Goal: Check status: Check status

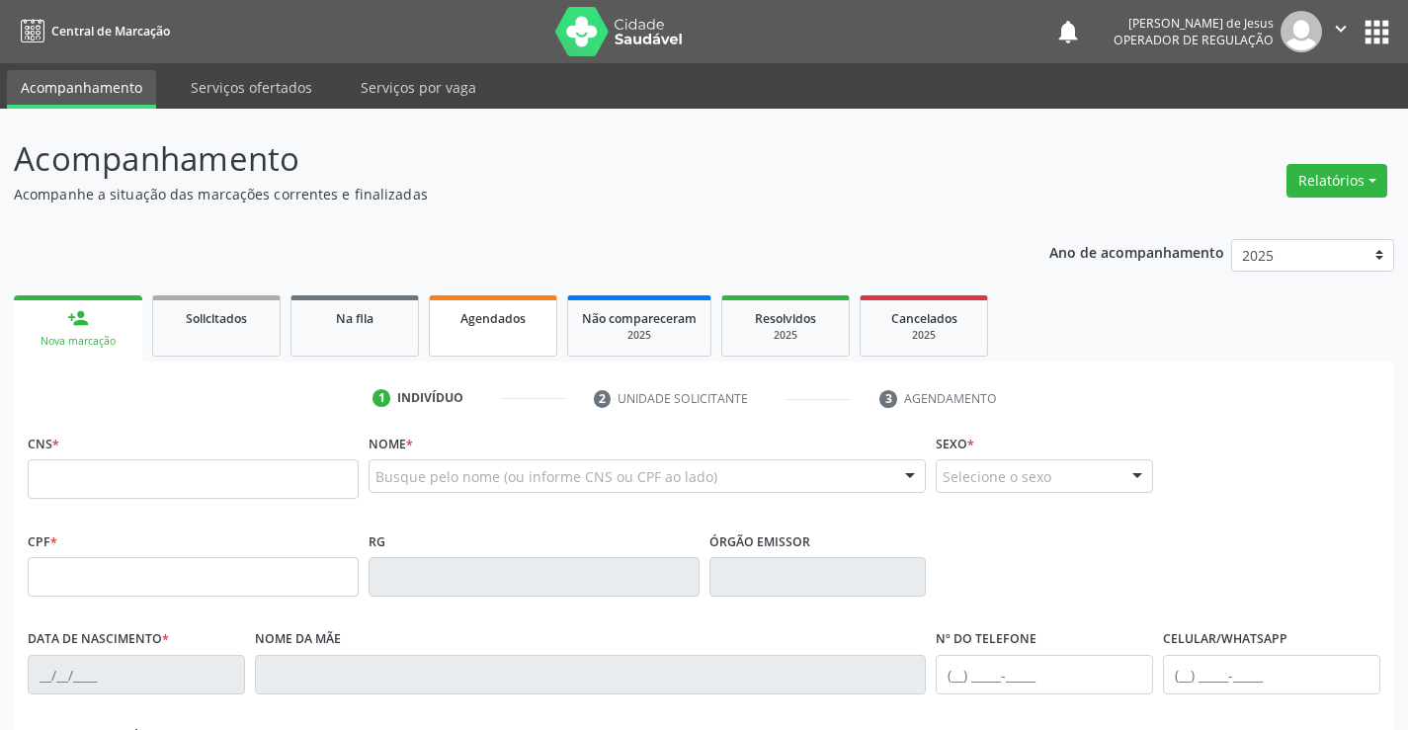
click at [517, 328] on link "Agendados" at bounding box center [493, 325] width 128 height 61
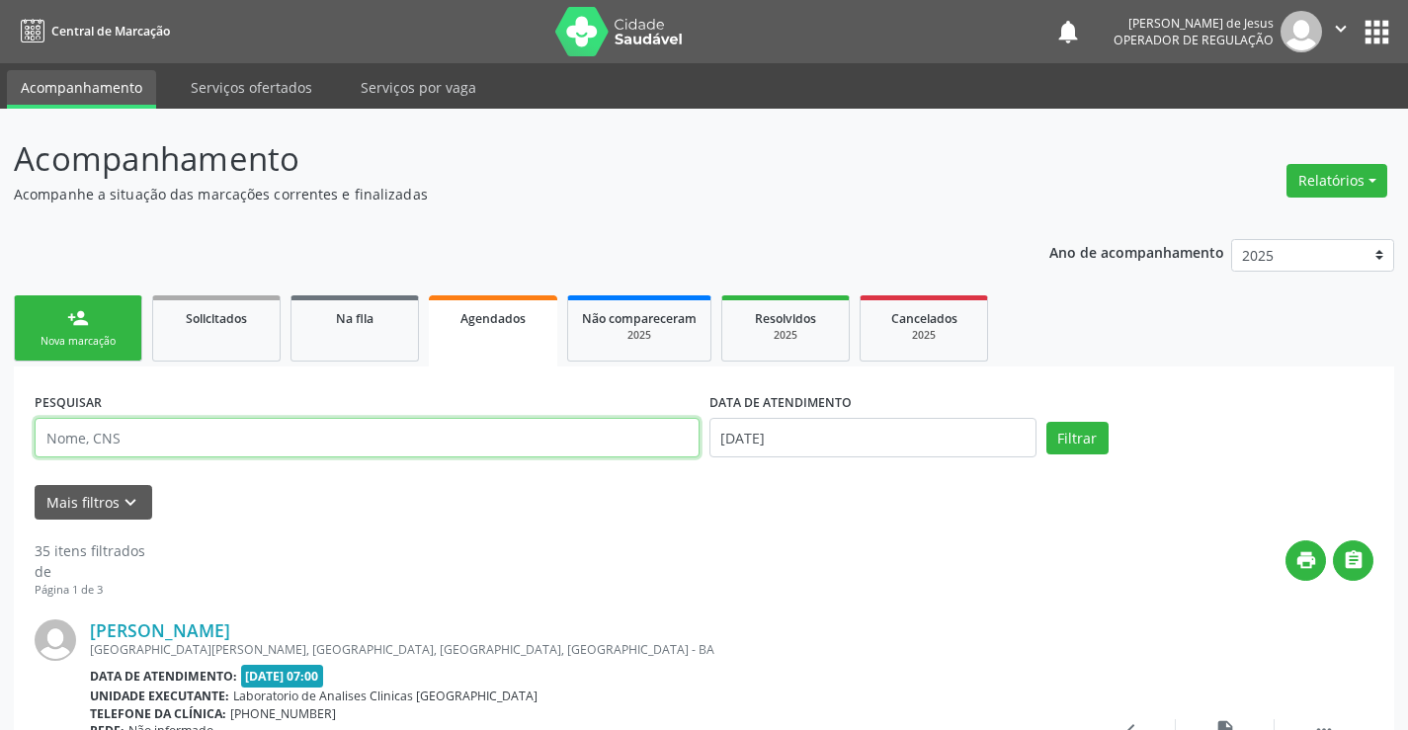
click at [340, 433] on input "text" at bounding box center [367, 438] width 665 height 40
type input "705004029100053"
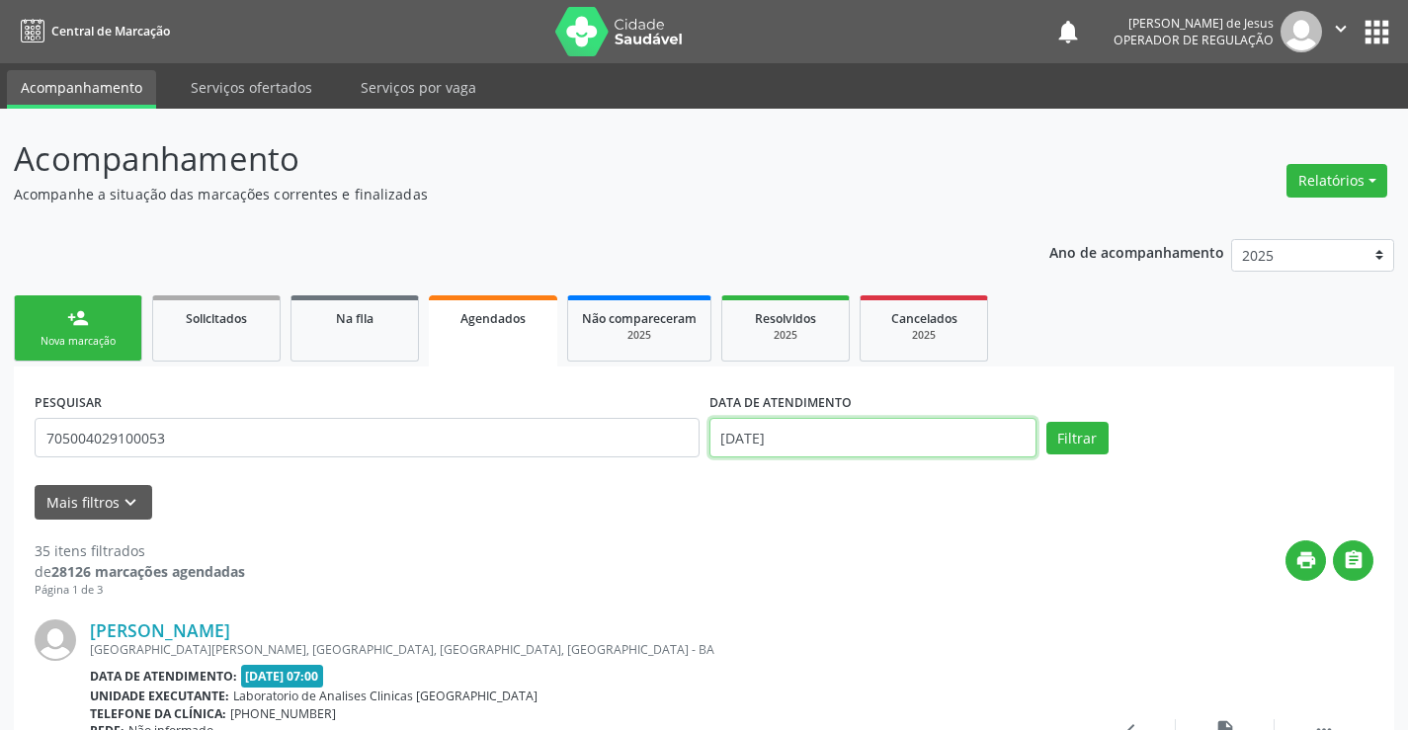
click at [762, 425] on input "[DATE]" at bounding box center [872, 438] width 327 height 40
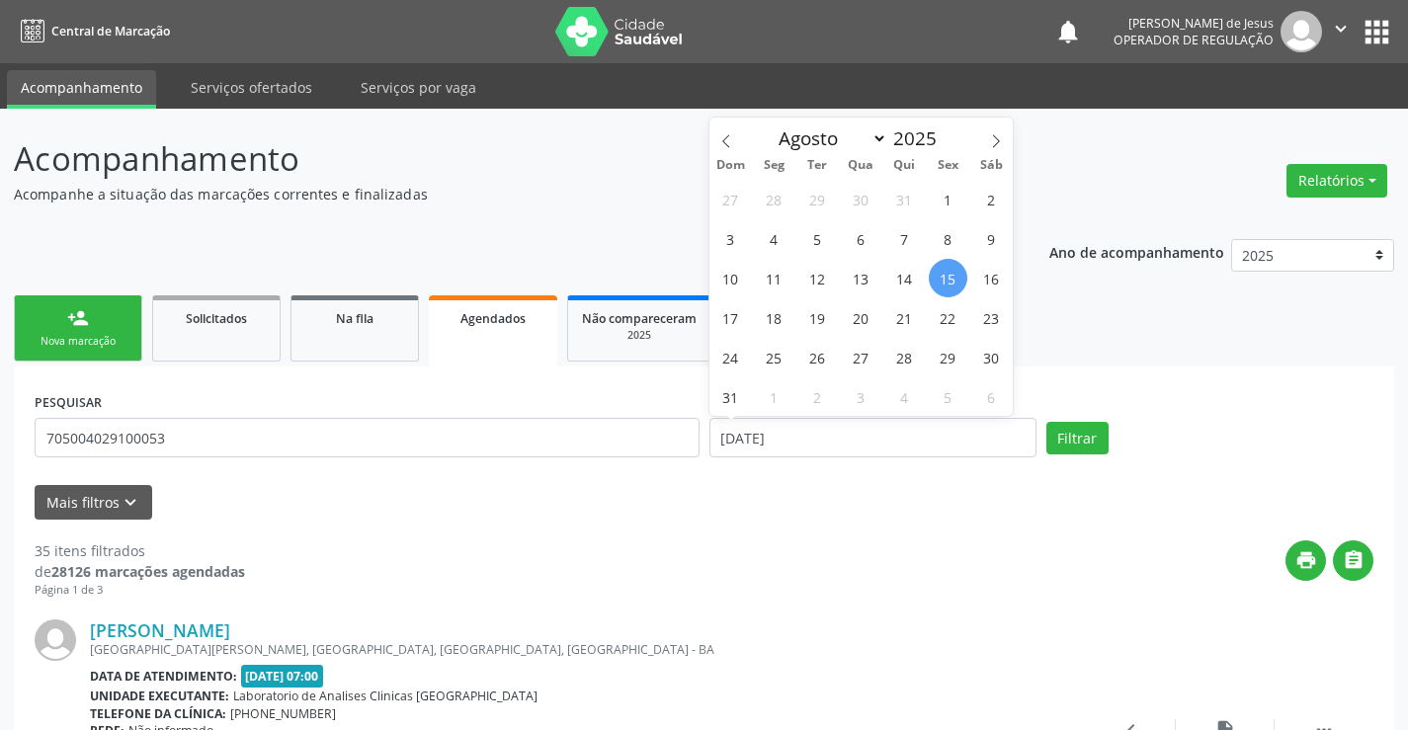
click at [941, 289] on span "15" at bounding box center [948, 278] width 39 height 39
type input "[DATE]"
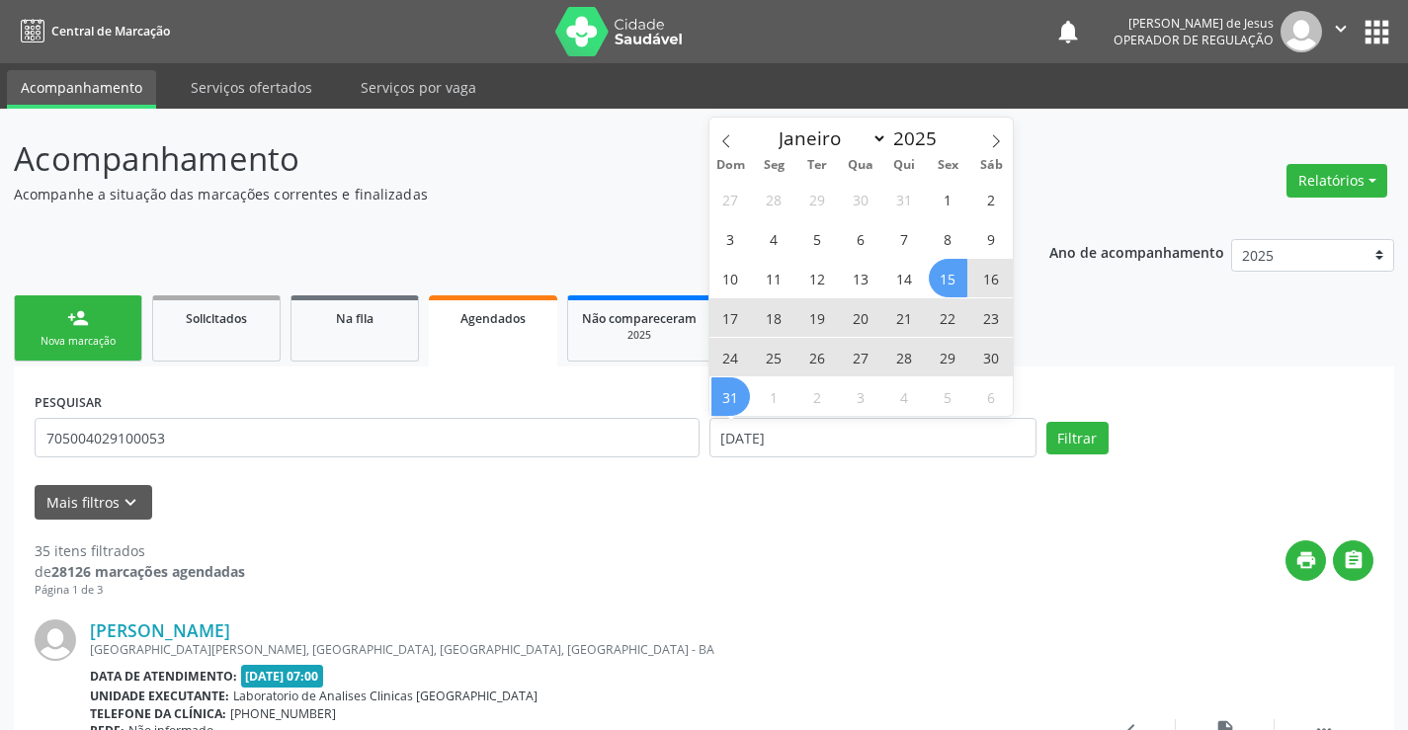
click at [719, 393] on span "31" at bounding box center [730, 396] width 39 height 39
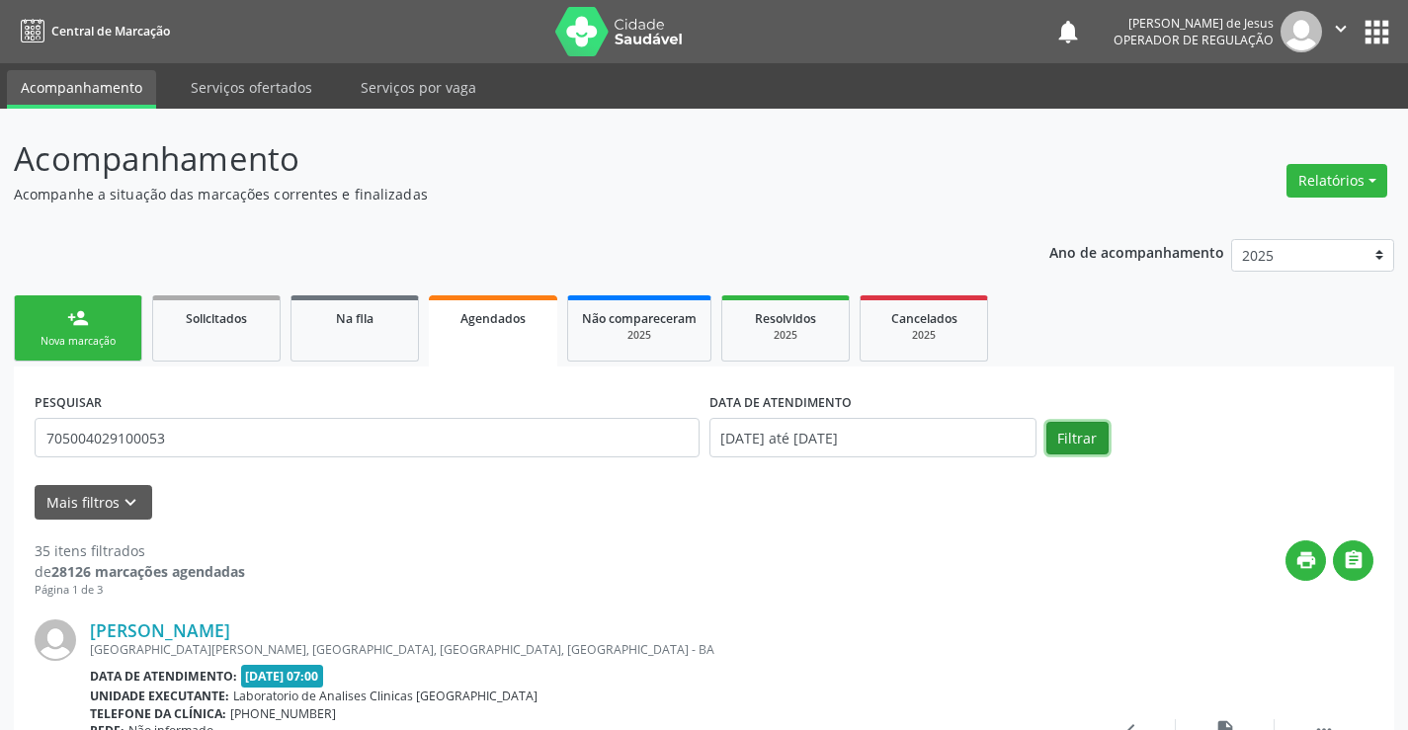
click at [1075, 447] on button "Filtrar" at bounding box center [1077, 439] width 62 height 34
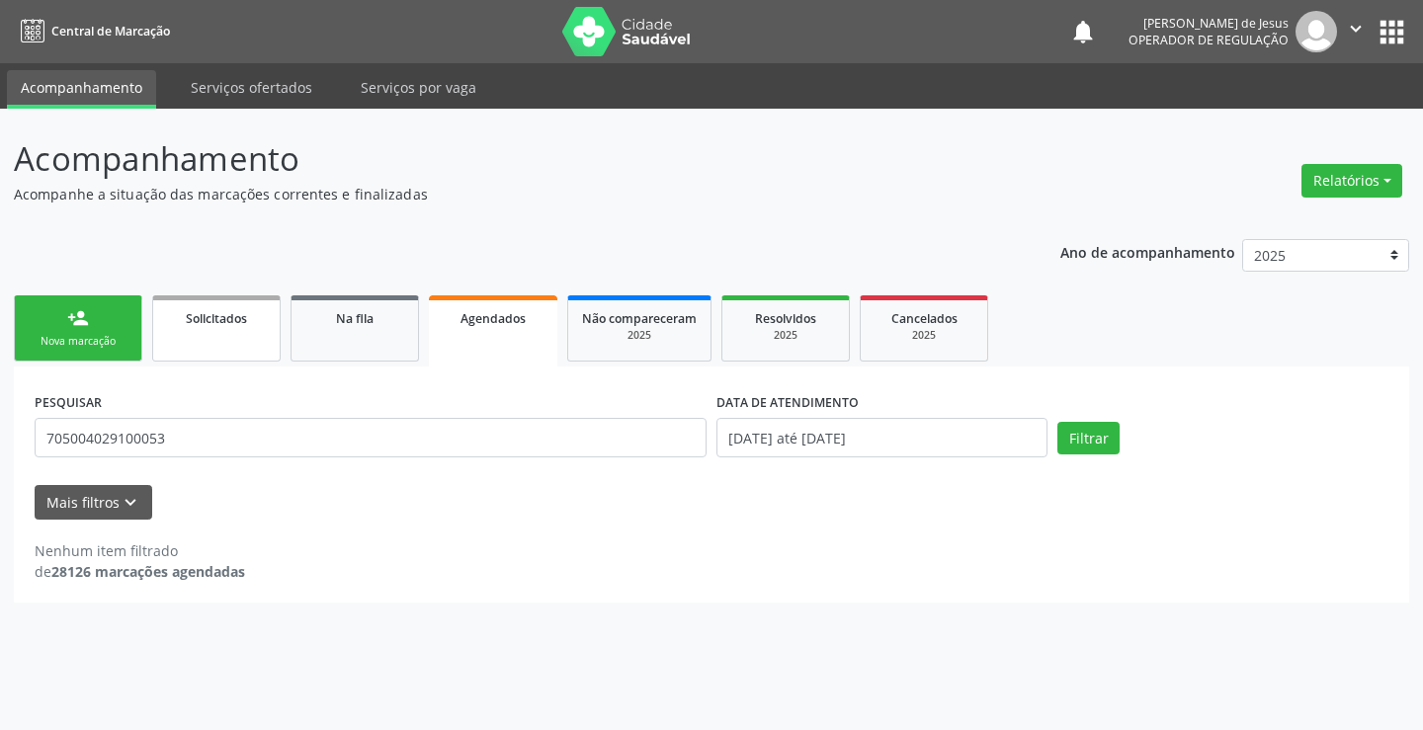
click at [238, 321] on span "Solicitados" at bounding box center [216, 318] width 61 height 17
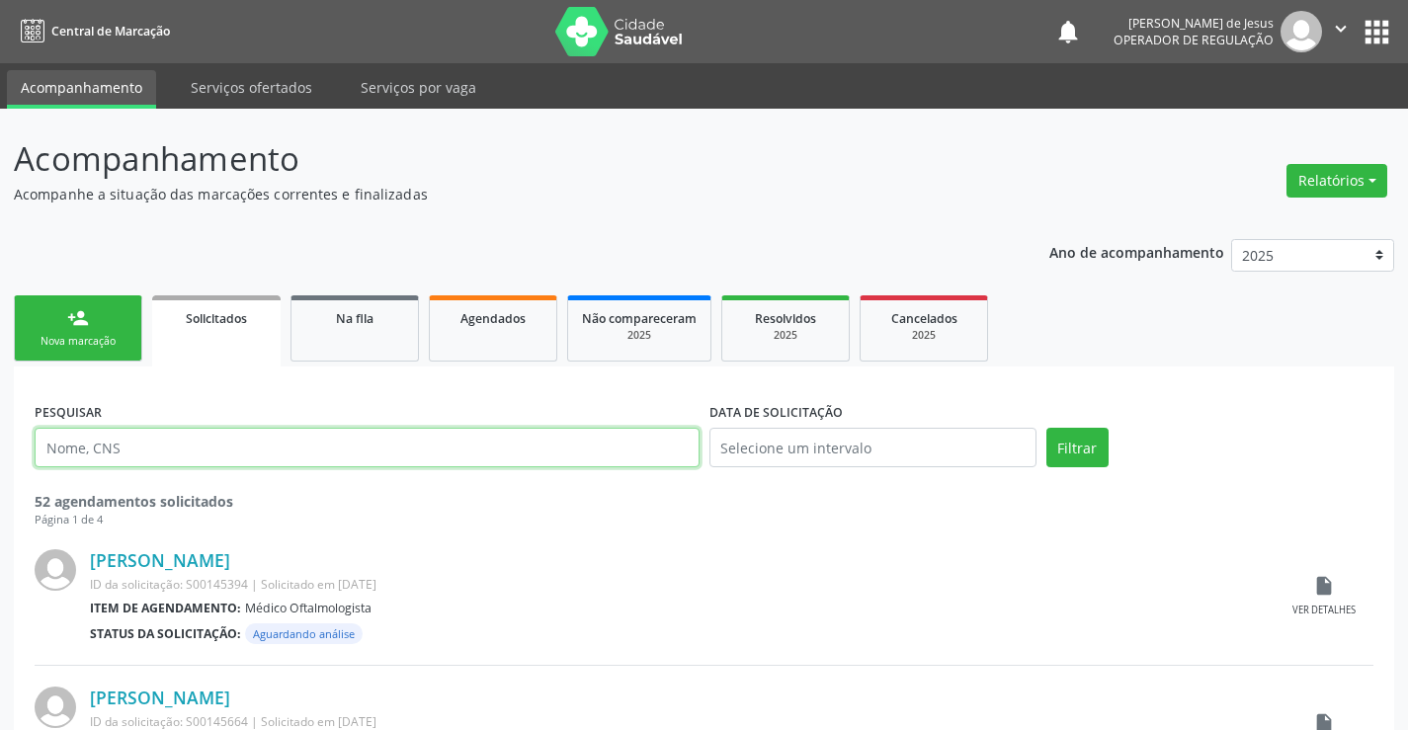
click at [268, 442] on input "text" at bounding box center [367, 448] width 665 height 40
type input "[PERSON_NAME]"
click at [1046, 428] on button "Filtrar" at bounding box center [1077, 448] width 62 height 40
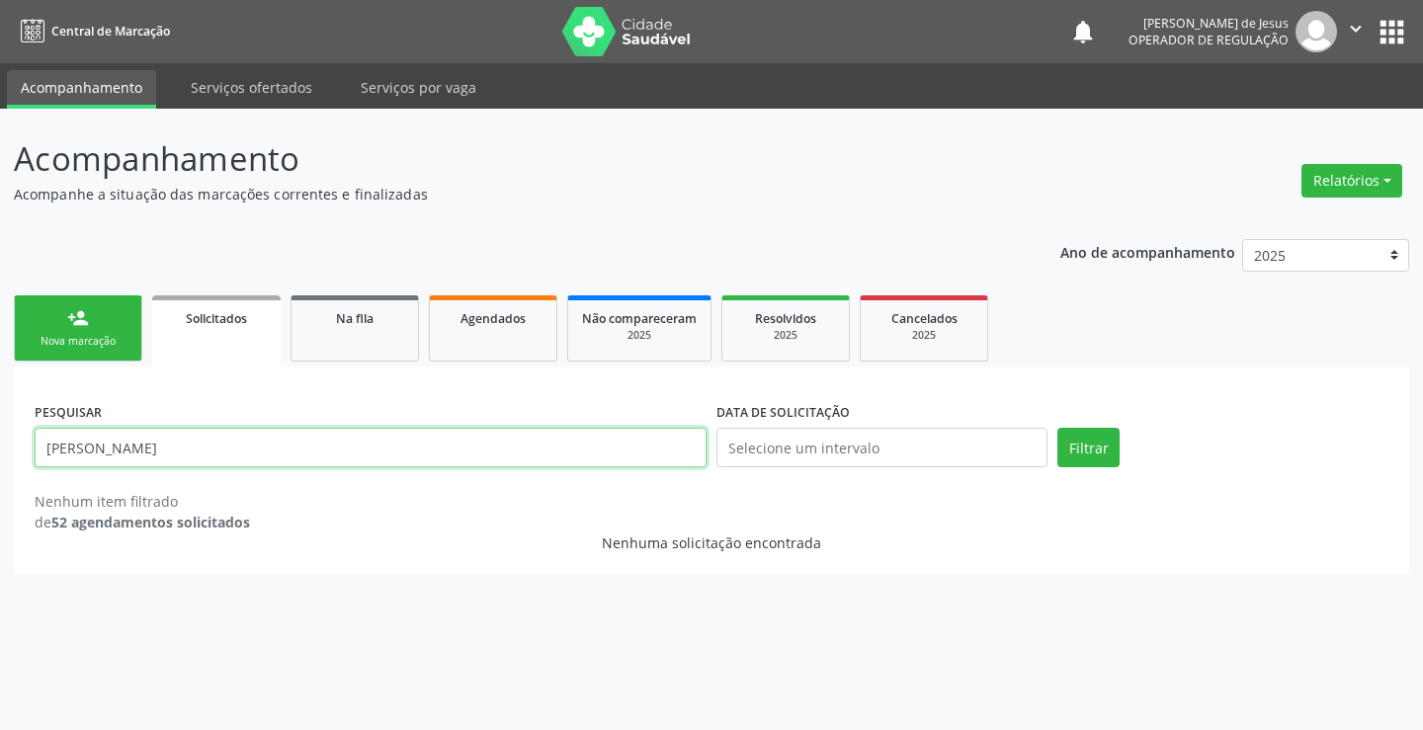
click at [266, 441] on input "[PERSON_NAME]" at bounding box center [371, 448] width 672 height 40
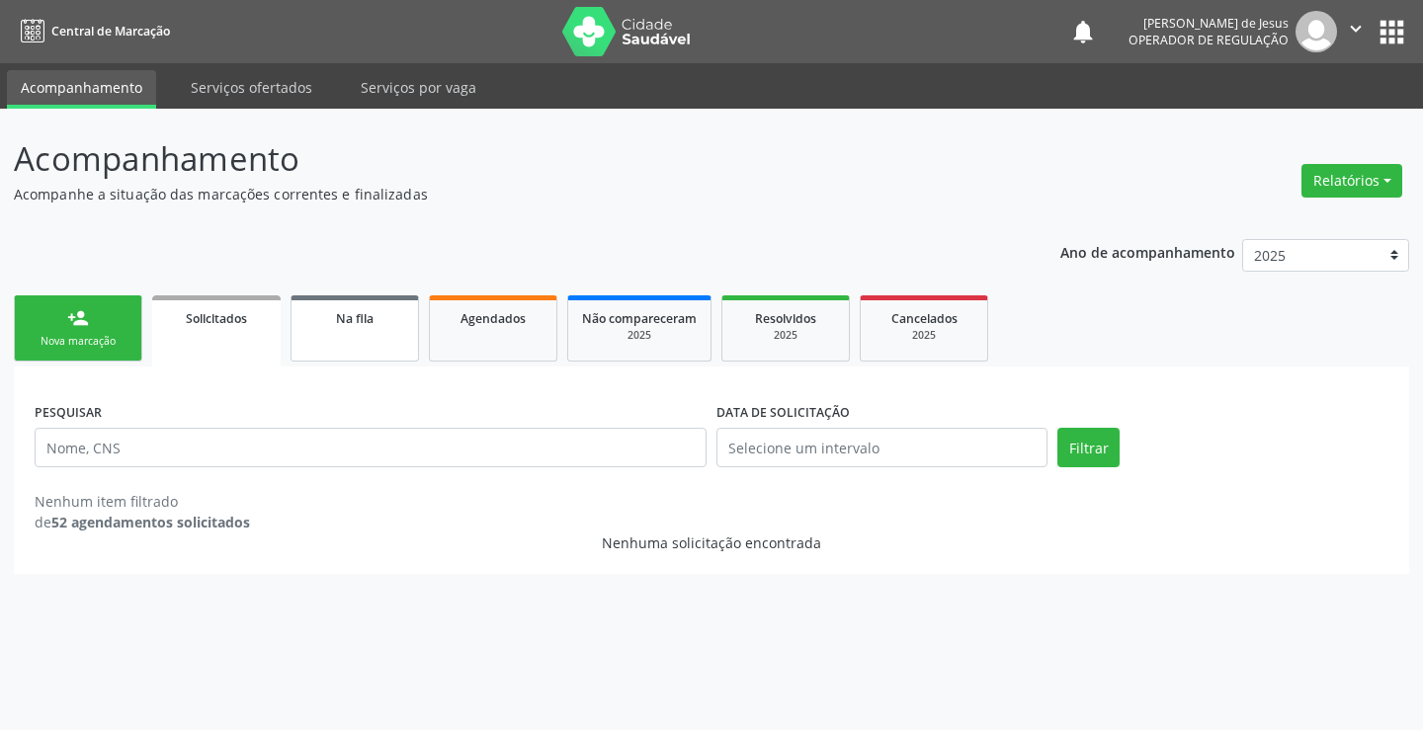
click at [369, 328] on link "Na fila" at bounding box center [354, 328] width 128 height 66
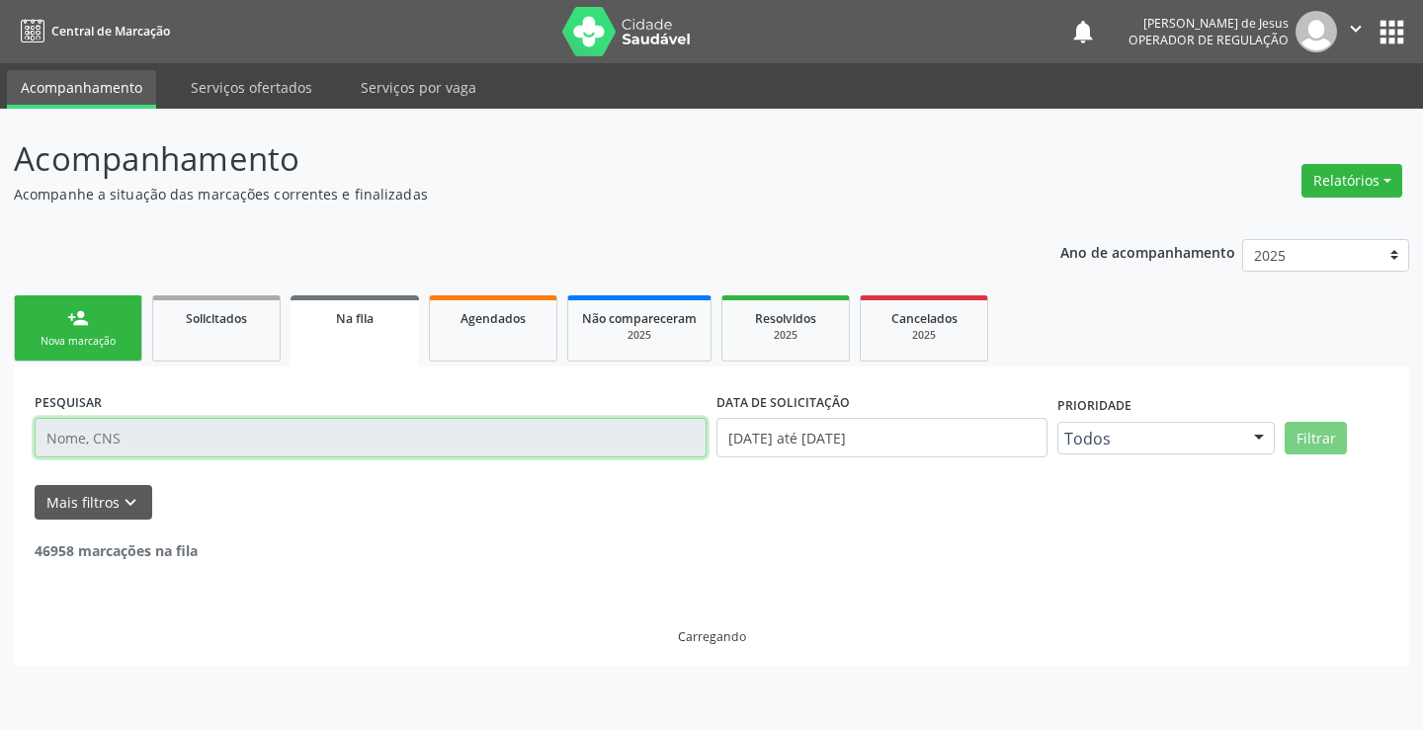
click at [355, 438] on input "text" at bounding box center [371, 438] width 672 height 40
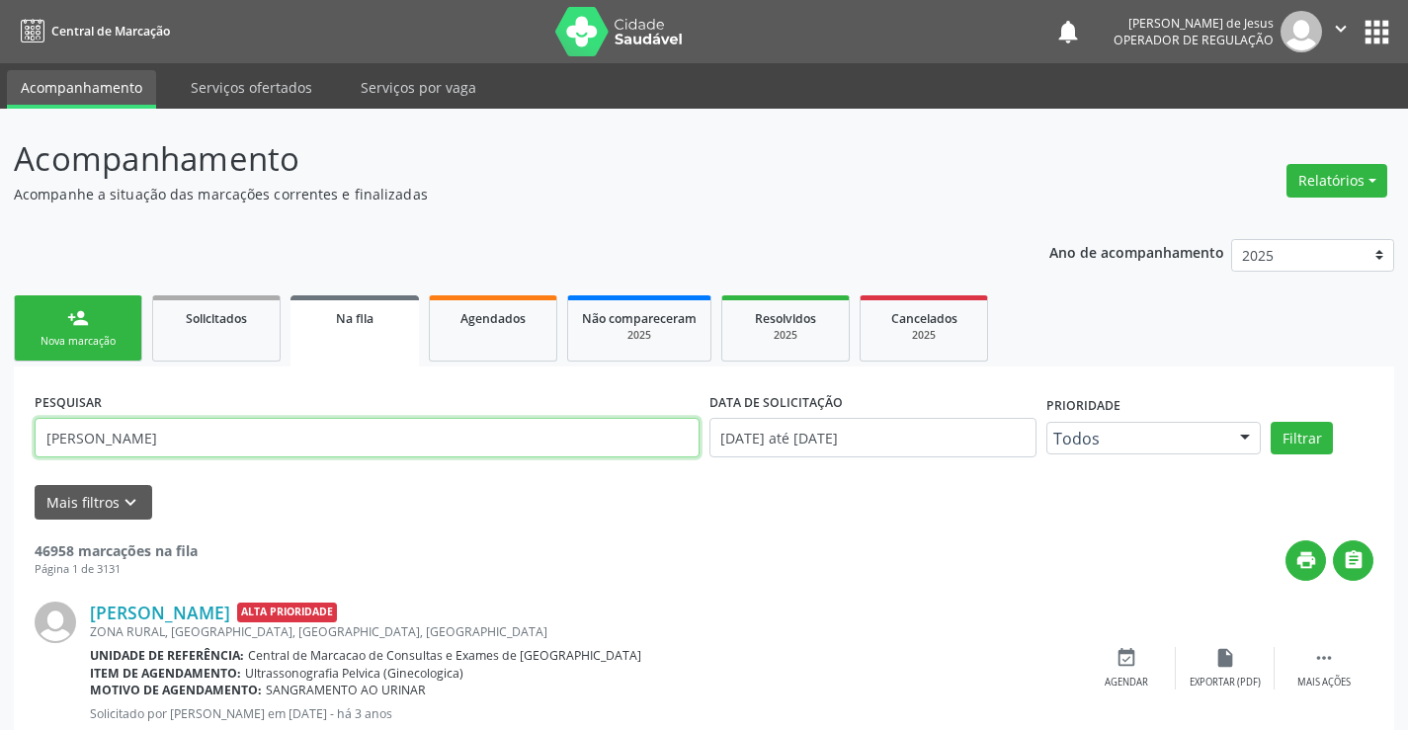
click at [85, 441] on input "[PERSON_NAME]" at bounding box center [367, 438] width 665 height 40
type input "[PERSON_NAME]"
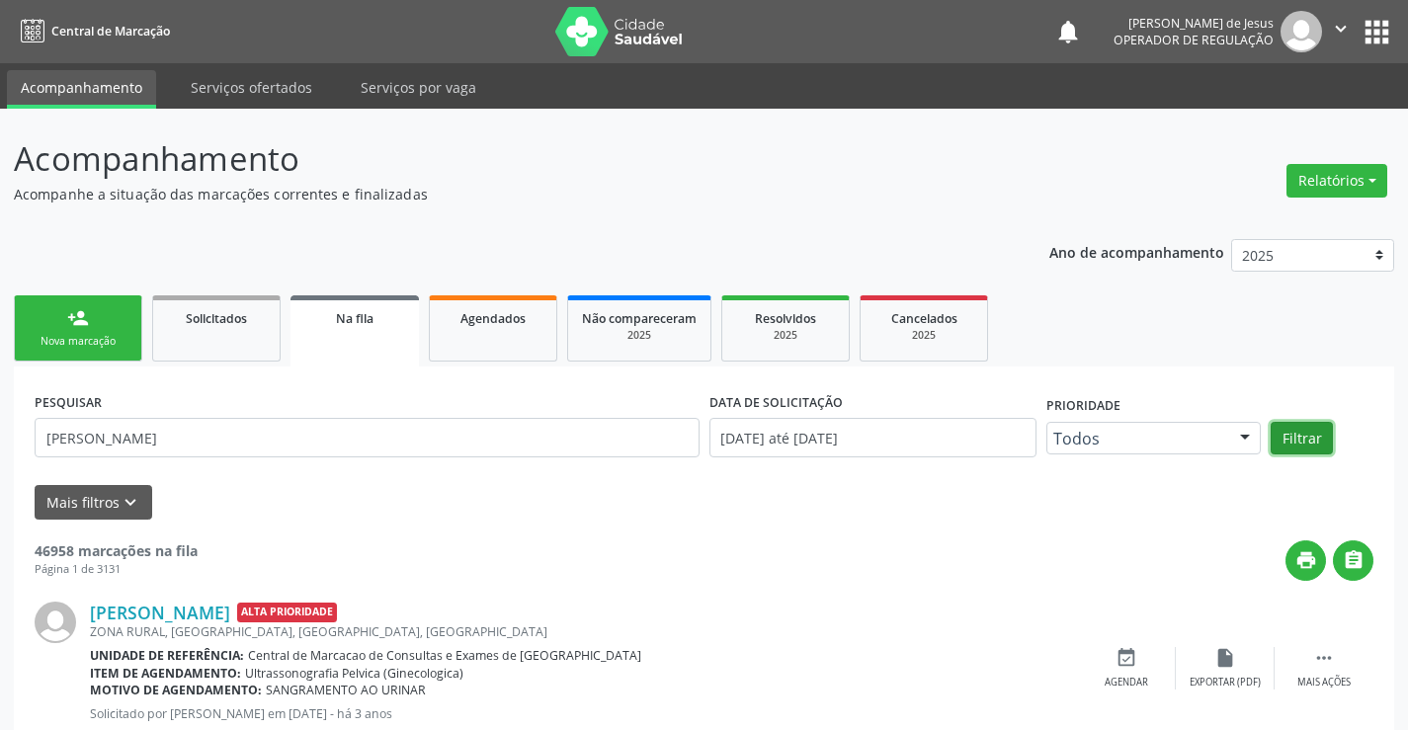
click at [1312, 427] on button "Filtrar" at bounding box center [1302, 439] width 62 height 34
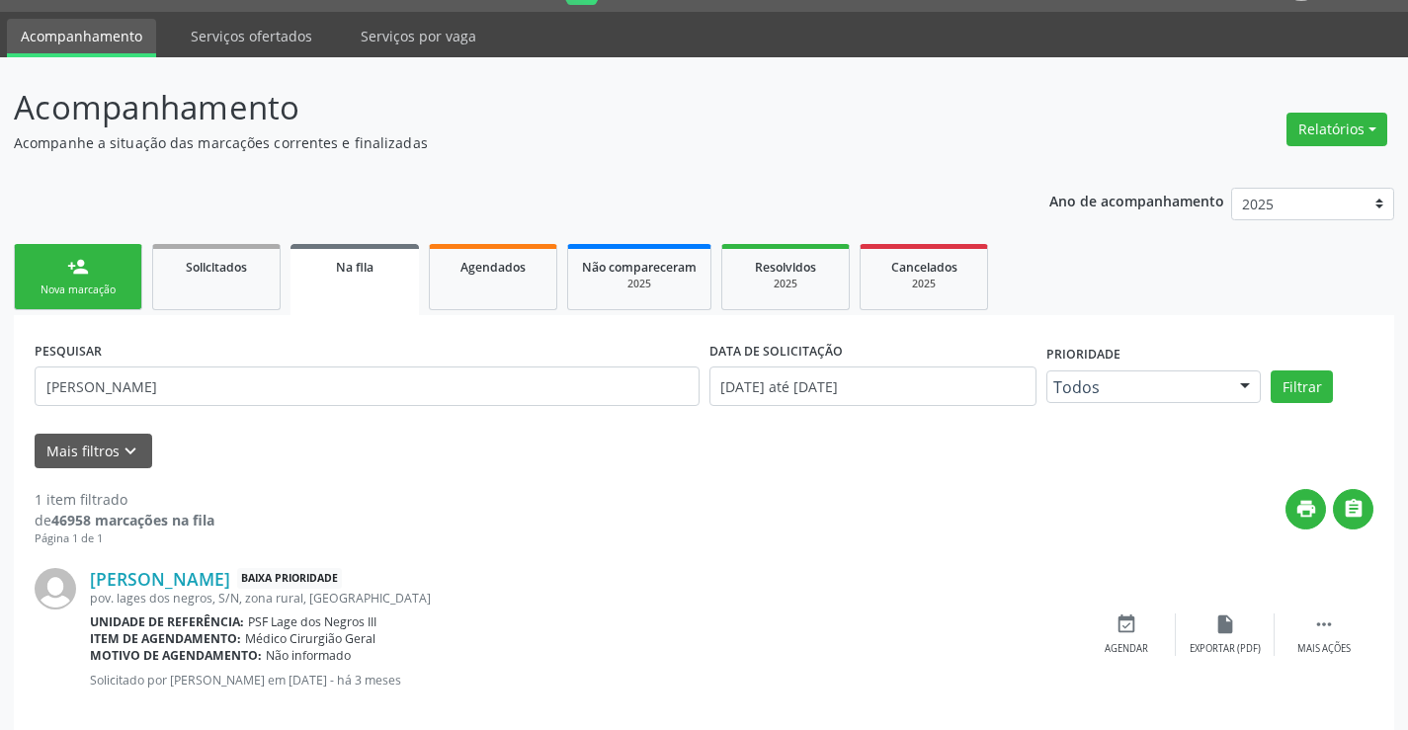
scroll to position [79, 0]
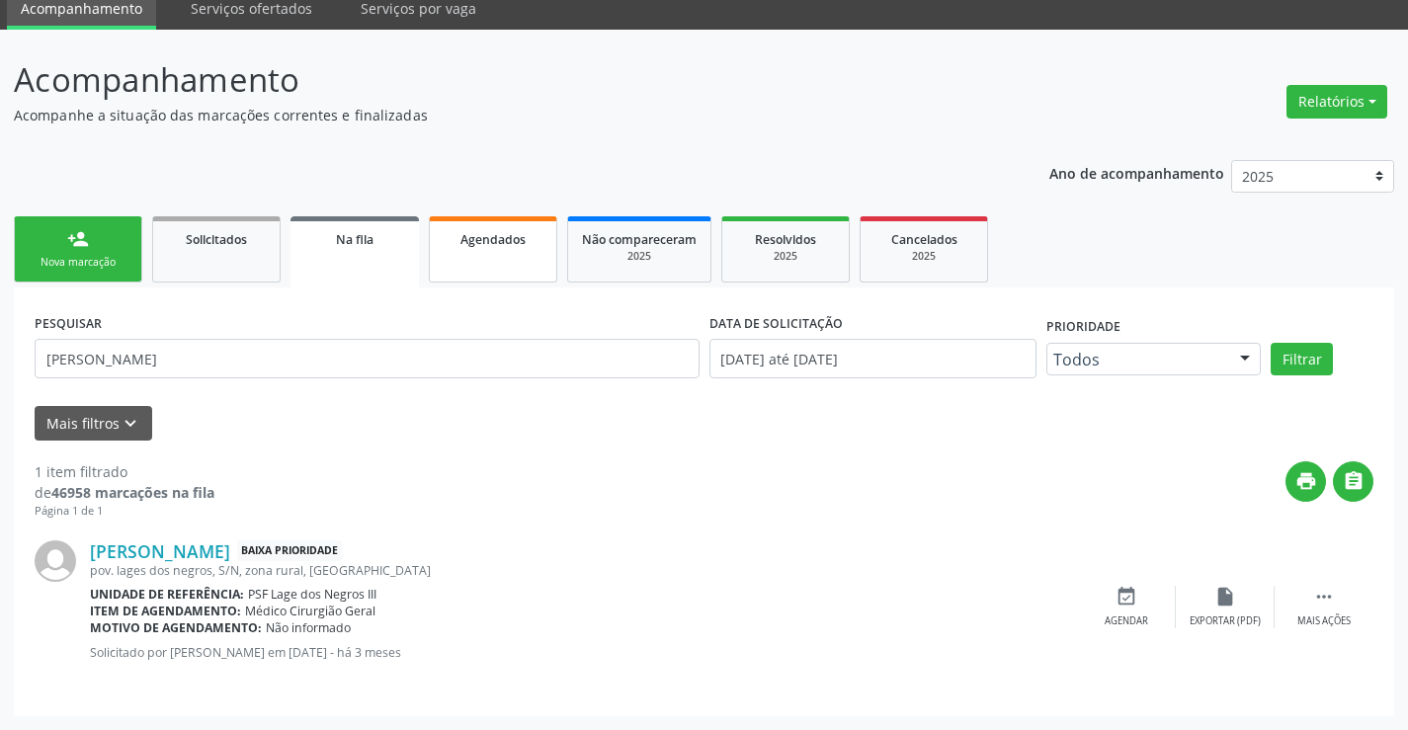
click at [482, 261] on link "Agendados" at bounding box center [493, 249] width 128 height 66
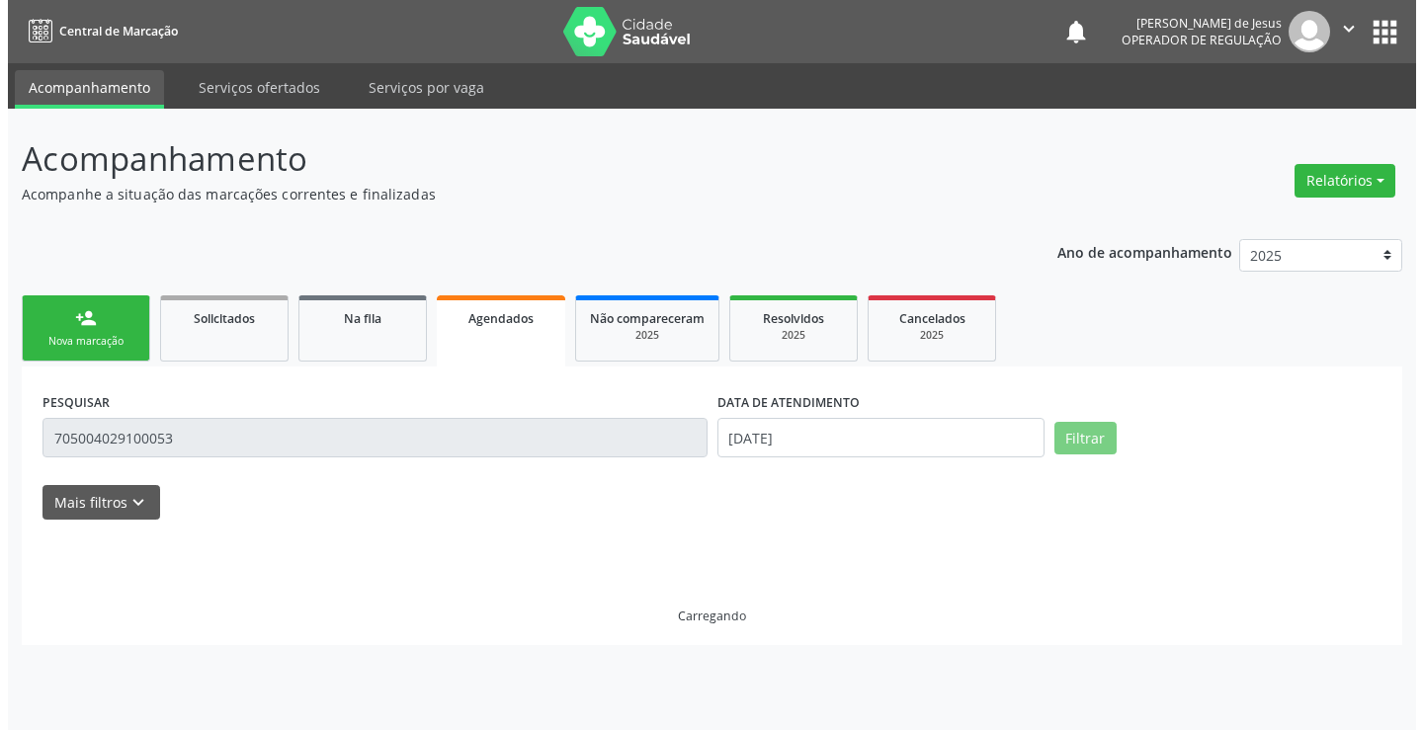
scroll to position [0, 0]
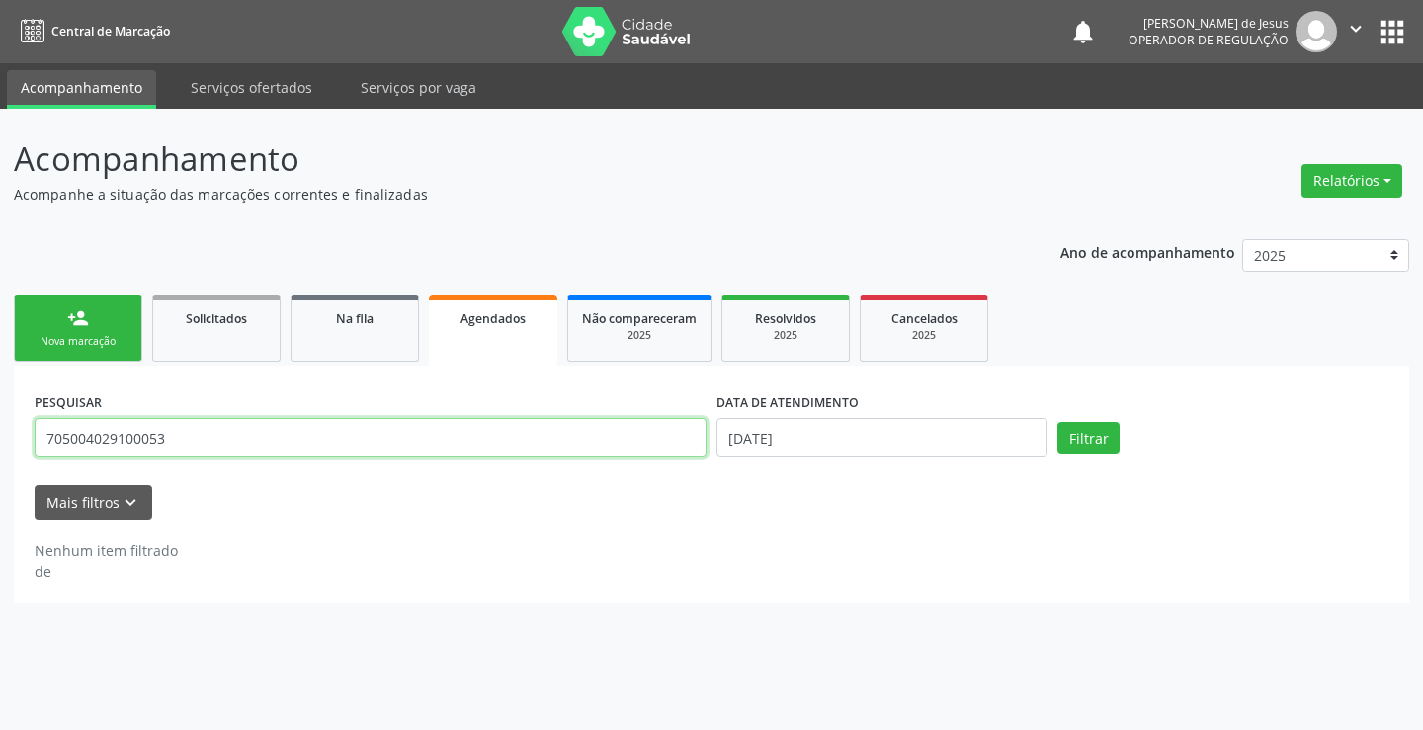
click at [432, 445] on input "705004029100053" at bounding box center [371, 438] width 672 height 40
click at [428, 440] on input "705004029100053" at bounding box center [371, 438] width 672 height 40
drag, startPoint x: 1077, startPoint y: 430, endPoint x: 1066, endPoint y: 425, distance: 11.9
click at [1071, 427] on button "Filtrar" at bounding box center [1088, 439] width 62 height 34
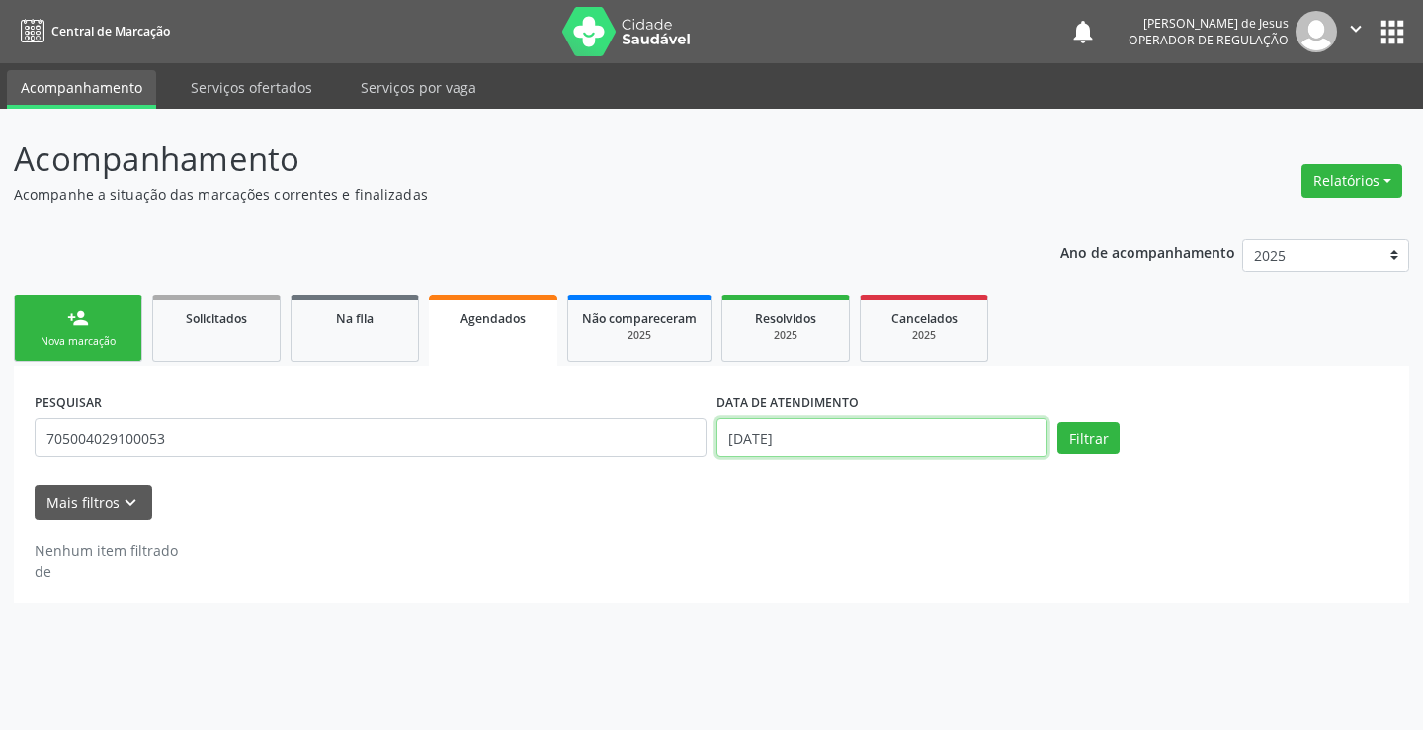
click at [956, 449] on input "[DATE]" at bounding box center [881, 438] width 331 height 40
click at [1080, 434] on button "Filtrar" at bounding box center [1088, 439] width 62 height 34
